Goal: Transaction & Acquisition: Purchase product/service

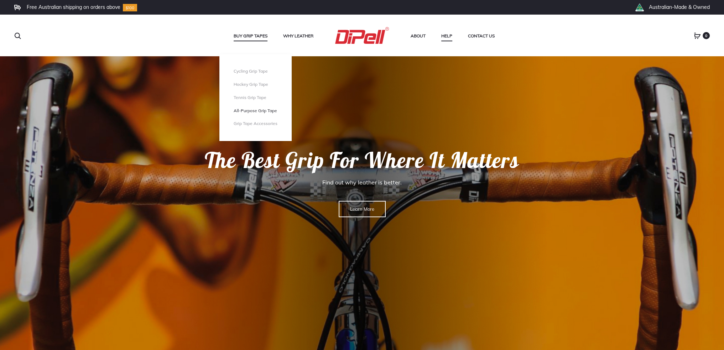
click at [248, 110] on link "All-Purpose Grip Tape" at bounding box center [256, 111] width 44 height 6
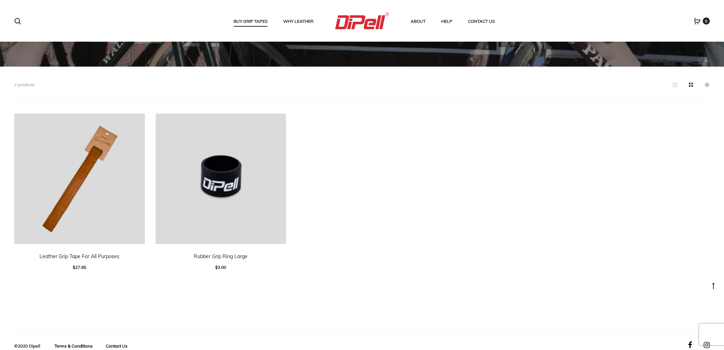
scroll to position [174, 0]
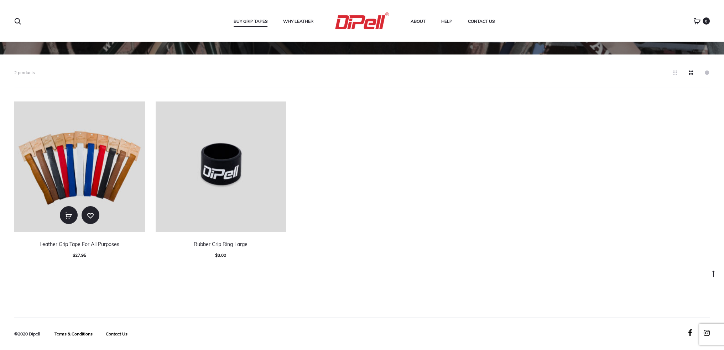
click at [113, 181] on img at bounding box center [79, 167] width 131 height 131
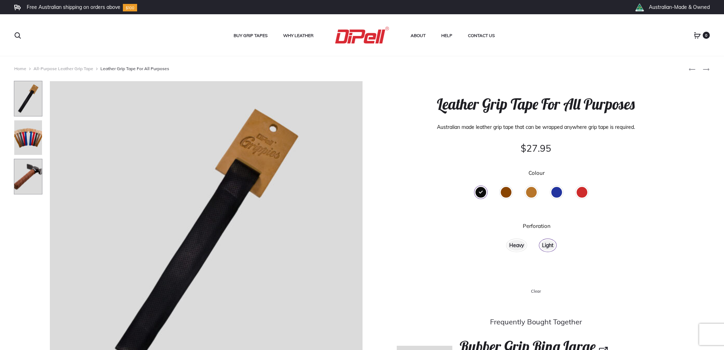
click at [27, 173] on img at bounding box center [28, 177] width 29 height 36
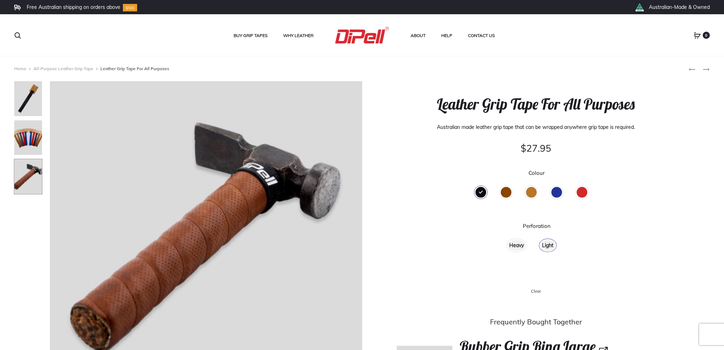
click at [517, 245] on div "Heavy" at bounding box center [517, 245] width 18 height 11
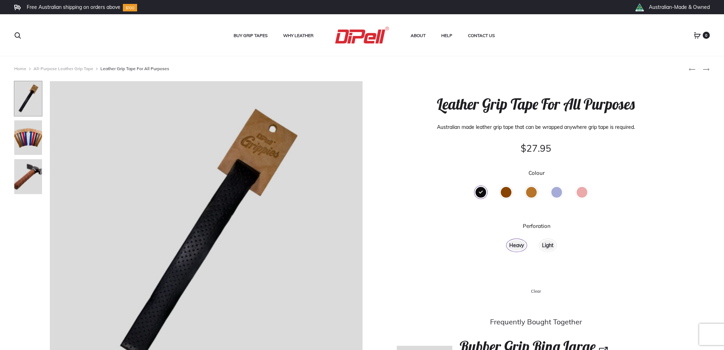
click at [549, 244] on div "Light" at bounding box center [548, 245] width 15 height 11
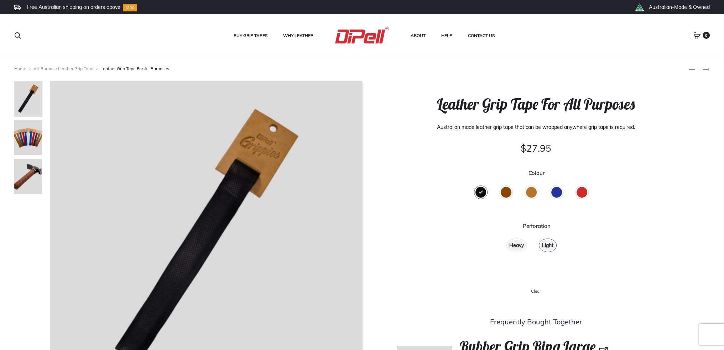
click at [515, 243] on div "Heavy" at bounding box center [517, 245] width 18 height 11
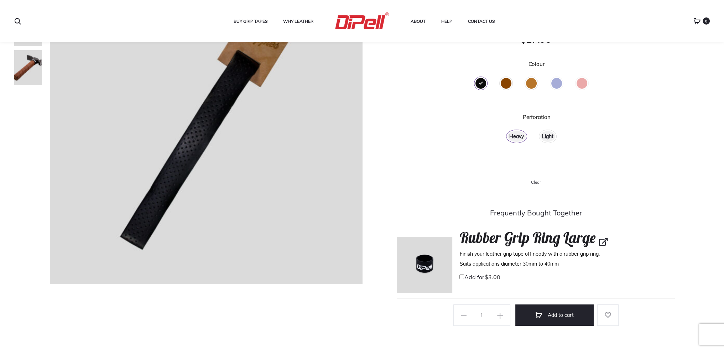
scroll to position [143, 0]
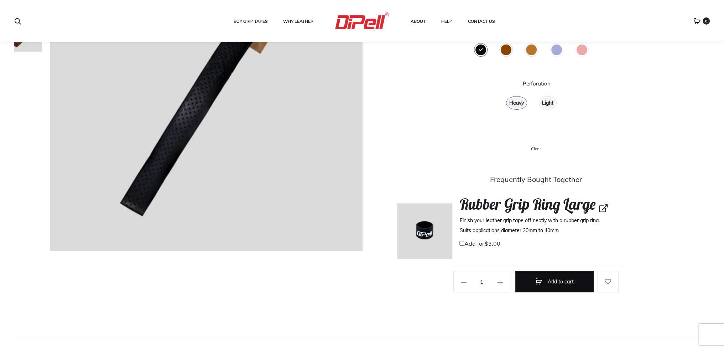
click at [555, 280] on button "Add to cart" at bounding box center [555, 281] width 78 height 21
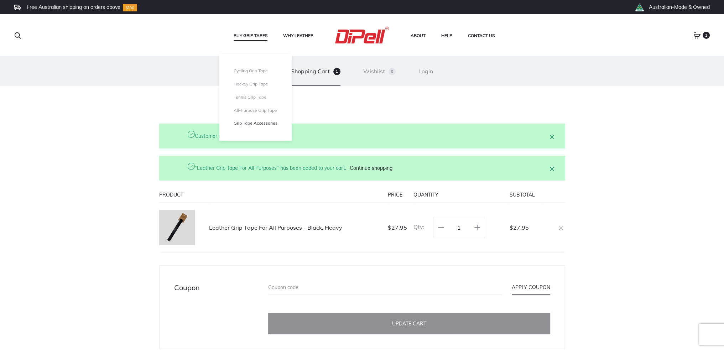
click at [248, 123] on link "Grip Tape Accessories" at bounding box center [256, 123] width 44 height 6
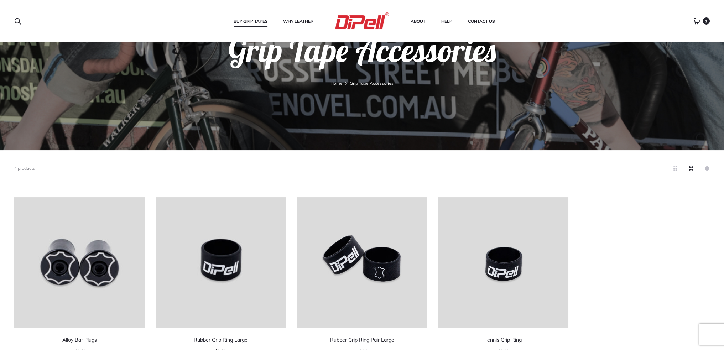
scroll to position [107, 0]
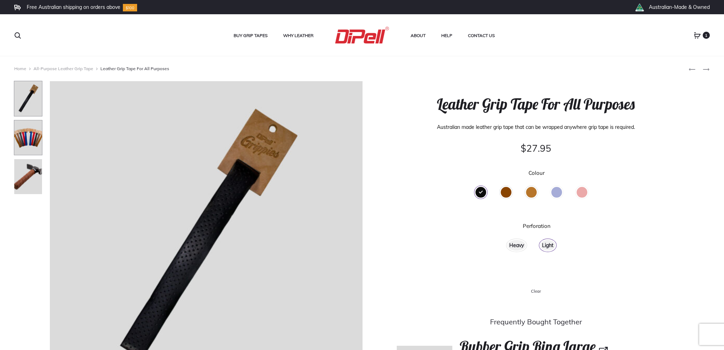
click at [31, 136] on img at bounding box center [28, 138] width 29 height 36
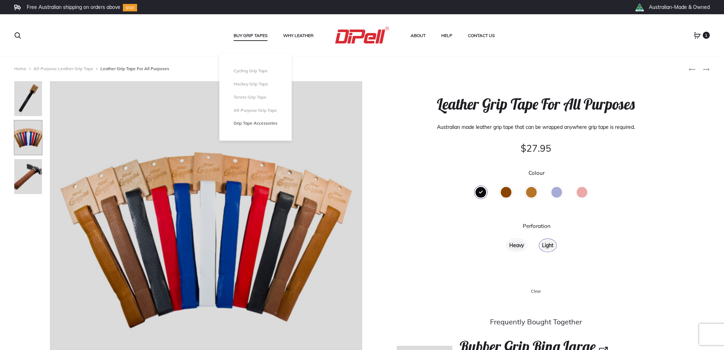
click at [257, 125] on link "Grip Tape Accessories" at bounding box center [256, 123] width 44 height 6
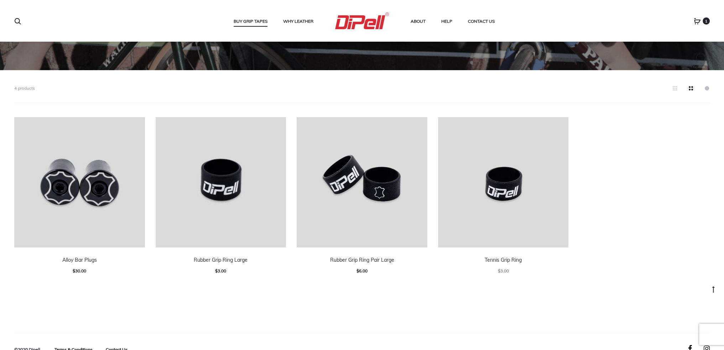
scroll to position [174, 0]
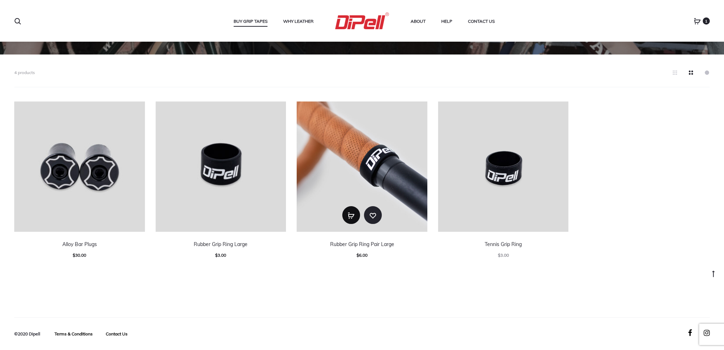
click at [352, 217] on use "Add to cart: “Rubber Grip Ring Pair Large”" at bounding box center [352, 216] width 6 height 6
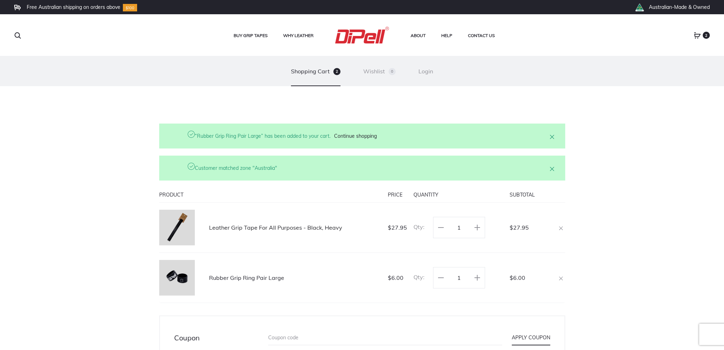
click at [231, 229] on link "Leather Grip Tape For All Purposes - Black, Heavy" at bounding box center [275, 227] width 133 height 7
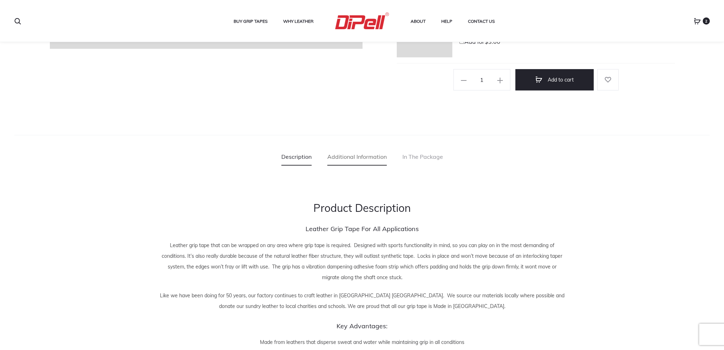
scroll to position [356, 0]
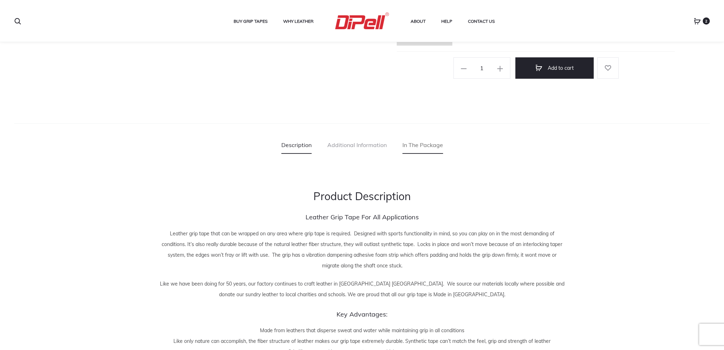
click at [429, 145] on link "In The Package" at bounding box center [423, 145] width 41 height 18
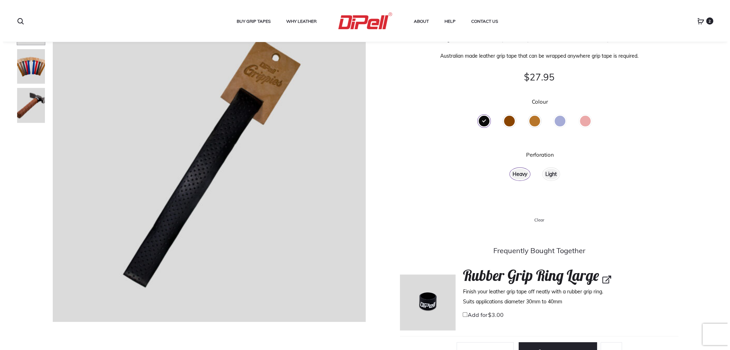
scroll to position [107, 0]
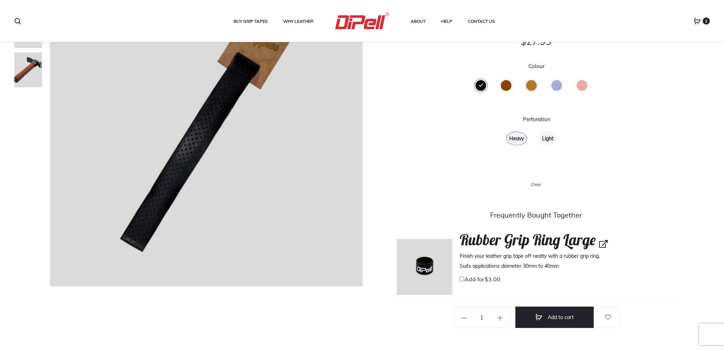
click at [698, 21] on icon at bounding box center [697, 21] width 7 height 7
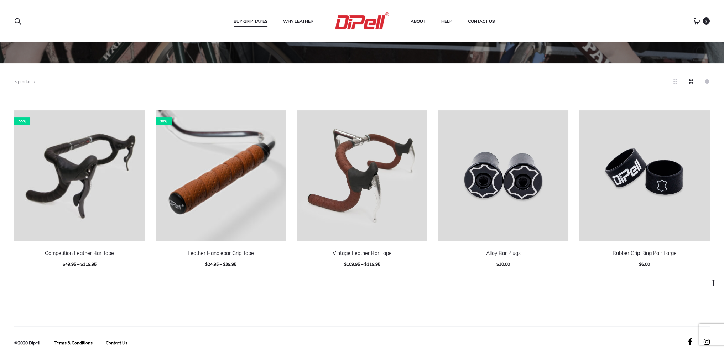
scroll to position [174, 0]
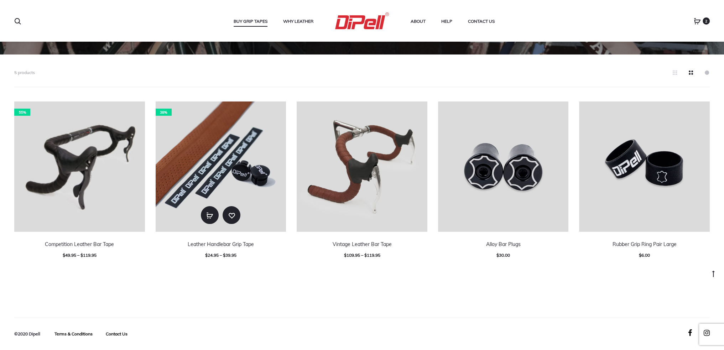
click at [232, 151] on img at bounding box center [221, 167] width 131 height 131
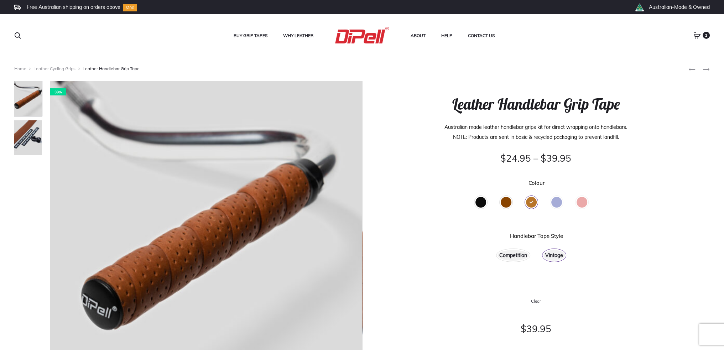
click at [481, 205] on div "Black" at bounding box center [481, 202] width 11 height 11
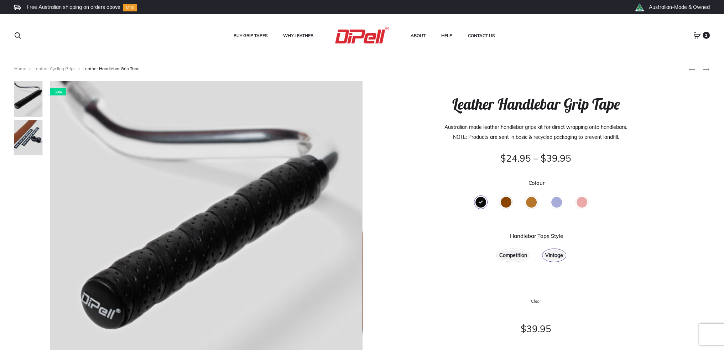
click at [31, 137] on img at bounding box center [28, 138] width 29 height 36
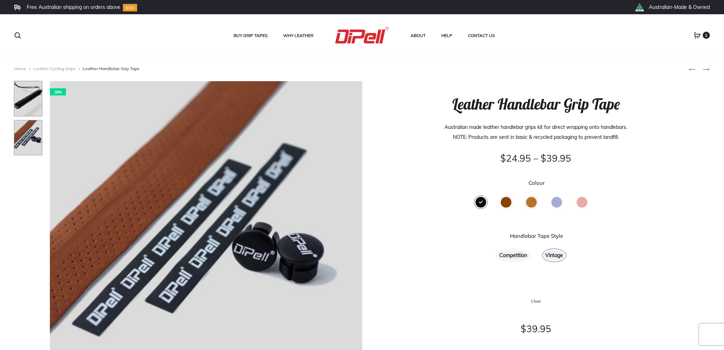
click at [37, 99] on img at bounding box center [28, 99] width 29 height 36
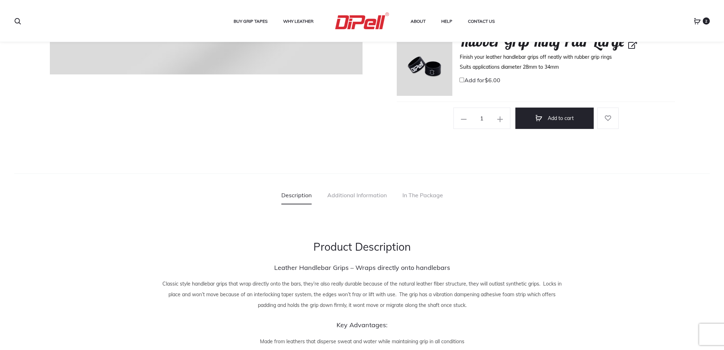
scroll to position [321, 0]
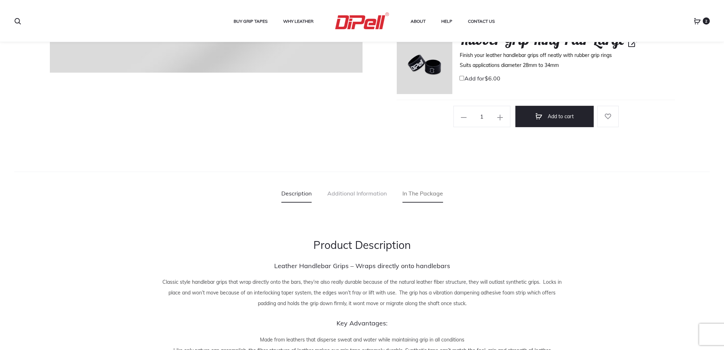
click at [427, 192] on link "In The Package" at bounding box center [423, 194] width 41 height 18
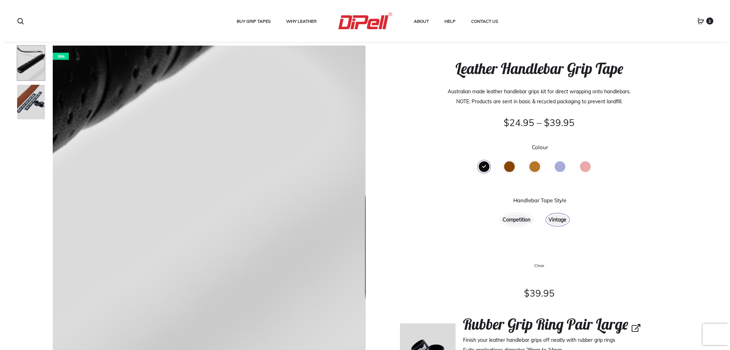
scroll to position [0, 0]
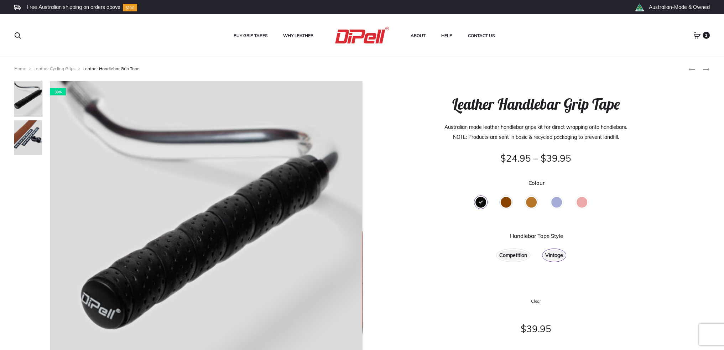
click at [706, 34] on span "2" at bounding box center [706, 35] width 7 height 7
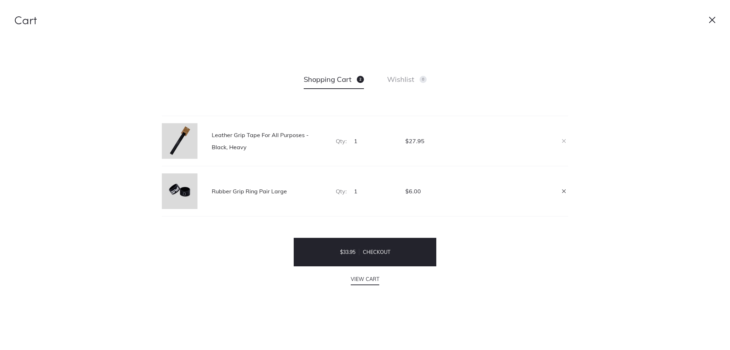
click at [564, 191] on icon "Remove this item" at bounding box center [564, 191] width 4 height 7
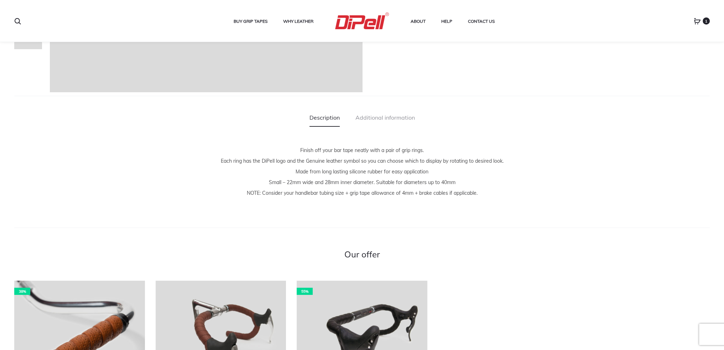
scroll to position [285, 0]
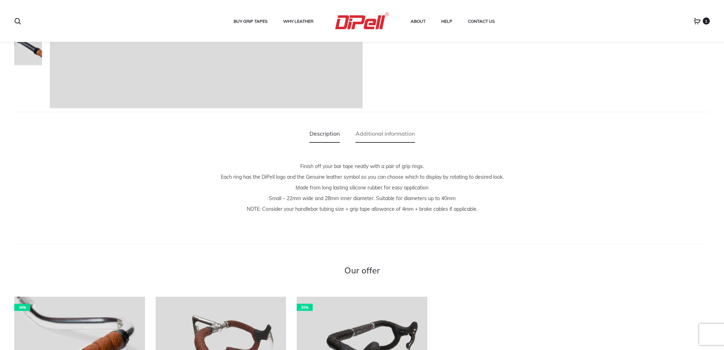
click at [391, 136] on link "Additional information" at bounding box center [386, 134] width 60 height 18
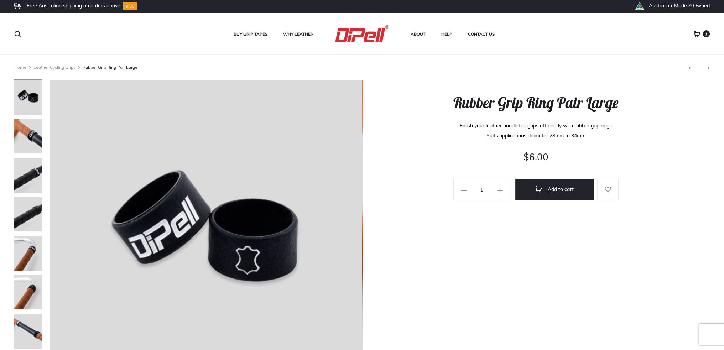
scroll to position [0, 0]
